Goal: Find contact information: Find contact information

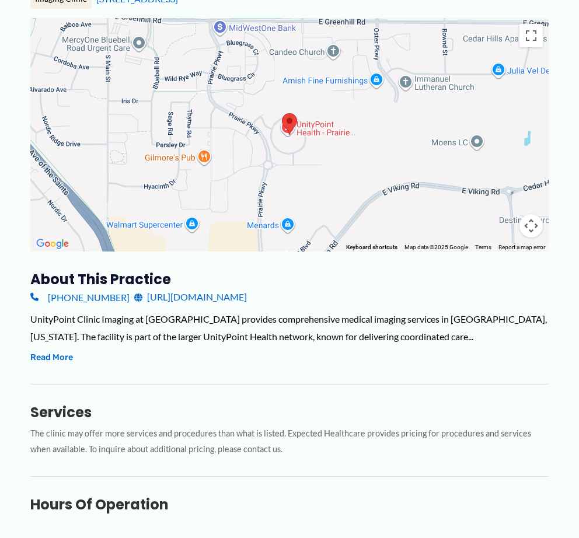
scroll to position [117, 0]
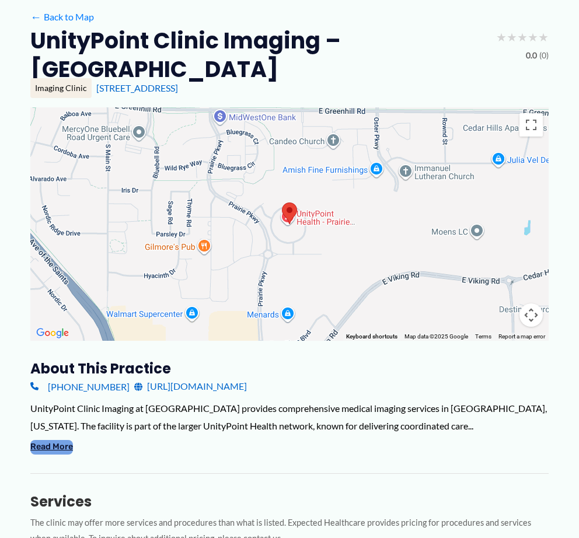
click at [57, 447] on button "Read More" at bounding box center [51, 447] width 43 height 14
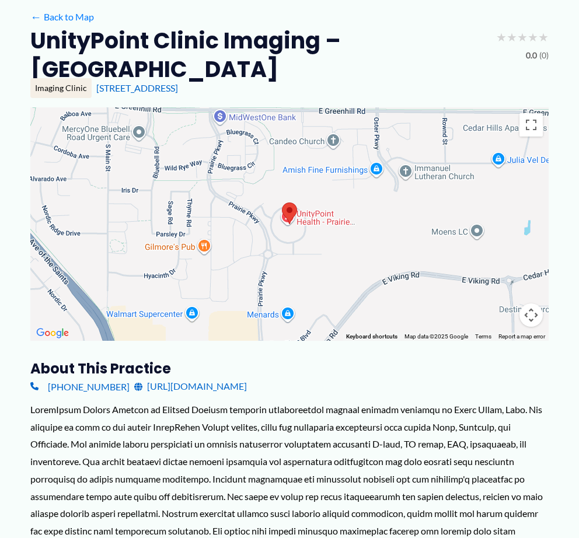
click at [396, 379] on div "[PHONE_NUMBER] [URL][DOMAIN_NAME]" at bounding box center [289, 387] width 518 height 18
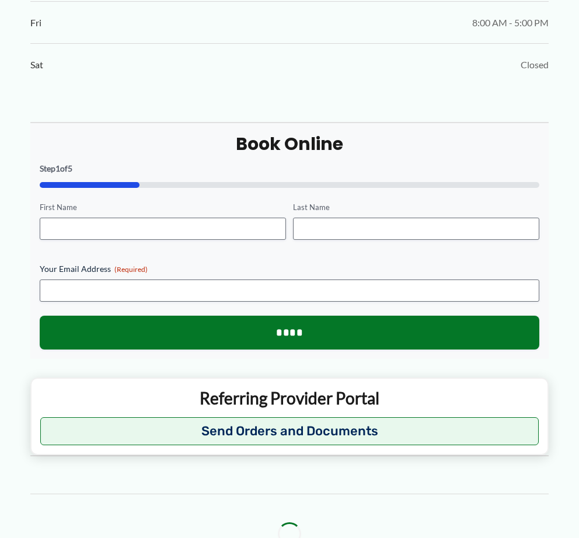
scroll to position [1109, 0]
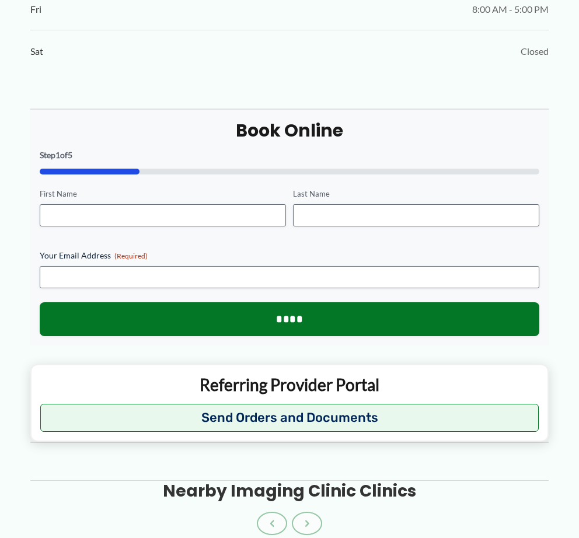
click at [392, 44] on div "Sat Closed" at bounding box center [289, 51] width 518 height 41
click at [412, 481] on h3 "Nearby Imaging Clinic Clinics" at bounding box center [289, 491] width 253 height 21
click at [200, 109] on div "**********" at bounding box center [289, 276] width 518 height 334
